Goal: Book appointment/travel/reservation

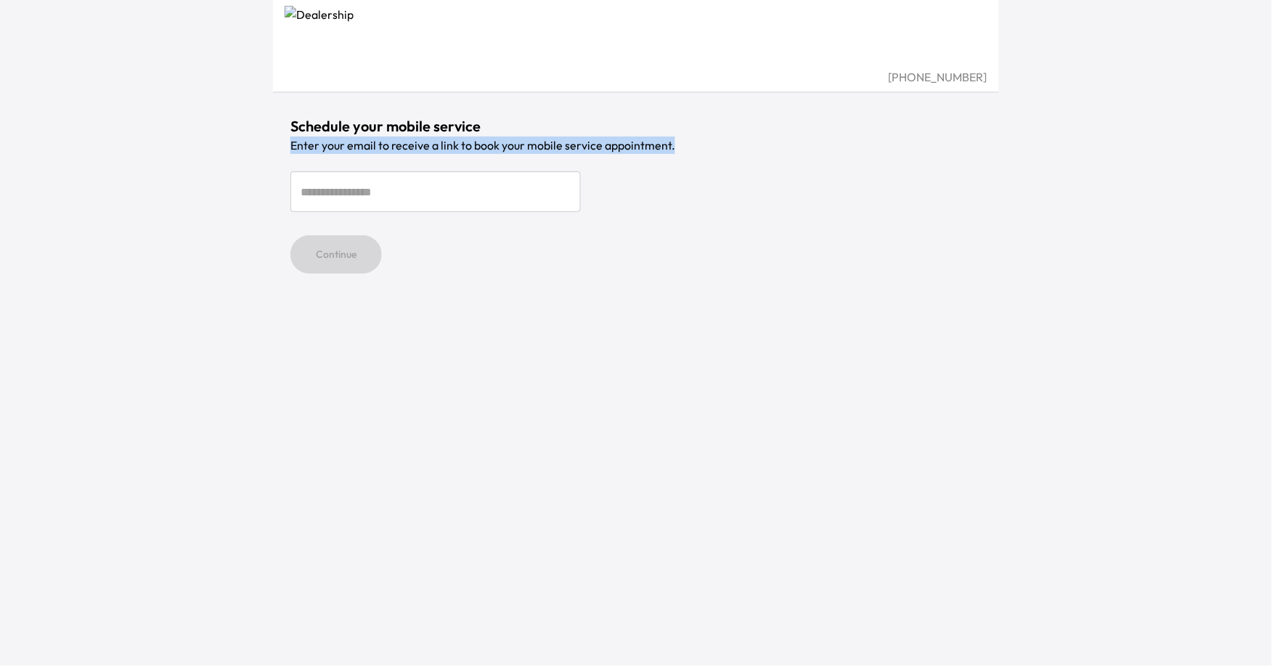
drag, startPoint x: 689, startPoint y: 153, endPoint x: 264, endPoint y: 148, distance: 424.6
click at [264, 148] on div "[PHONE_NUMBER] Schedule your mobile service Enter your email to receive a link …" at bounding box center [636, 333] width 1272 height 666
click at [288, 146] on div "Schedule your mobile service Enter your email to receive a link to book your mo…" at bounding box center [636, 137] width 726 height 274
drag, startPoint x: 685, startPoint y: 138, endPoint x: 287, endPoint y: 142, distance: 398.5
click at [287, 142] on div "Schedule your mobile service Enter your email to receive a link to book your mo…" at bounding box center [636, 137] width 726 height 274
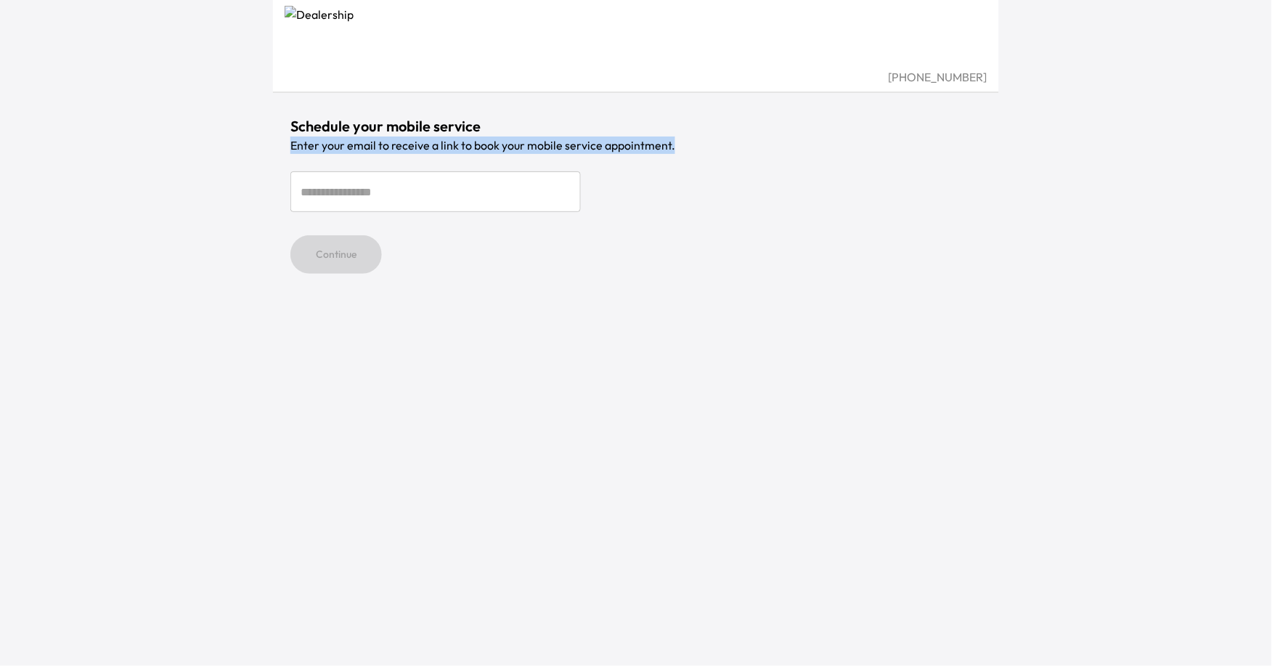
copy p "Enter your email to receive a link to book your mobile service appointment."
click at [517, 220] on form "​ Continue" at bounding box center [635, 222] width 691 height 102
